Goal: Check status: Check status

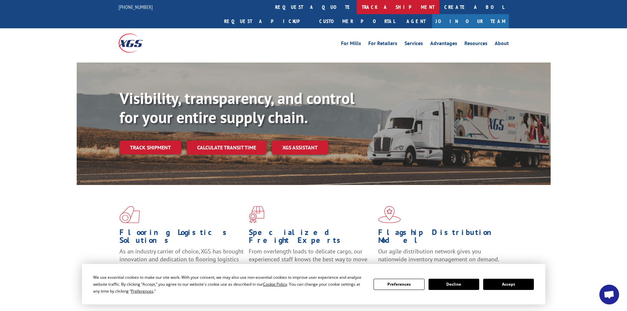
click at [357, 5] on link "track a shipment" at bounding box center [398, 7] width 83 height 14
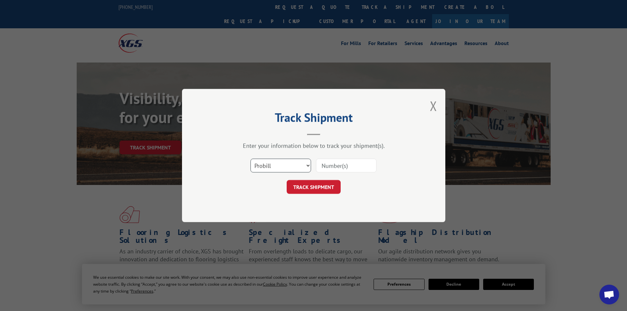
click at [295, 164] on select "Select category... Probill BOL PO" at bounding box center [280, 166] width 61 height 14
select select "po"
click at [250, 159] on select "Select category... Probill BOL PO" at bounding box center [280, 166] width 61 height 14
click at [331, 165] on input at bounding box center [346, 166] width 61 height 14
paste input "17523259"
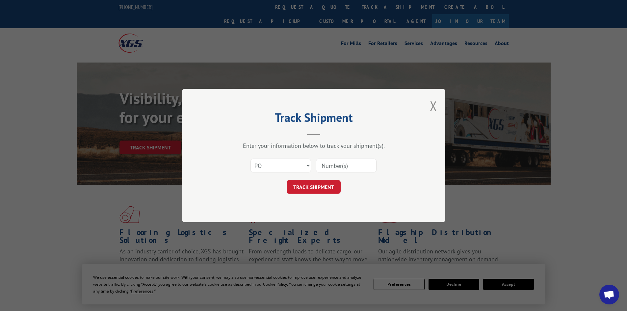
type input "17523259"
click button "TRACK SHIPMENT" at bounding box center [313, 187] width 54 height 14
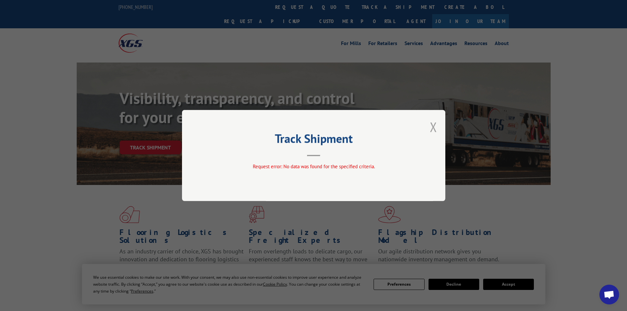
click at [433, 125] on button "Close modal" at bounding box center [433, 126] width 7 height 17
